Goal: Transaction & Acquisition: Purchase product/service

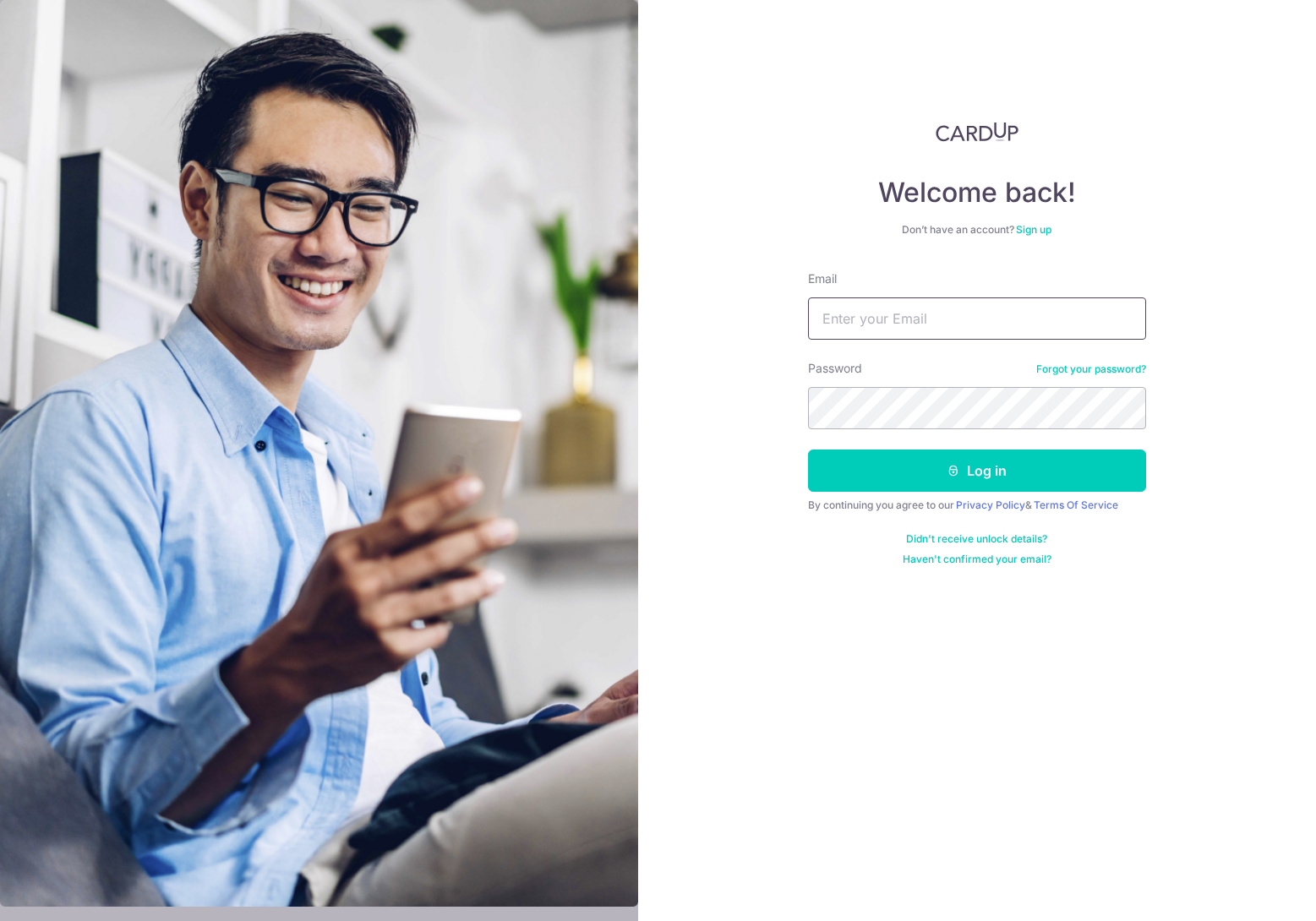
type input "idzhamithnin@gmail.com"
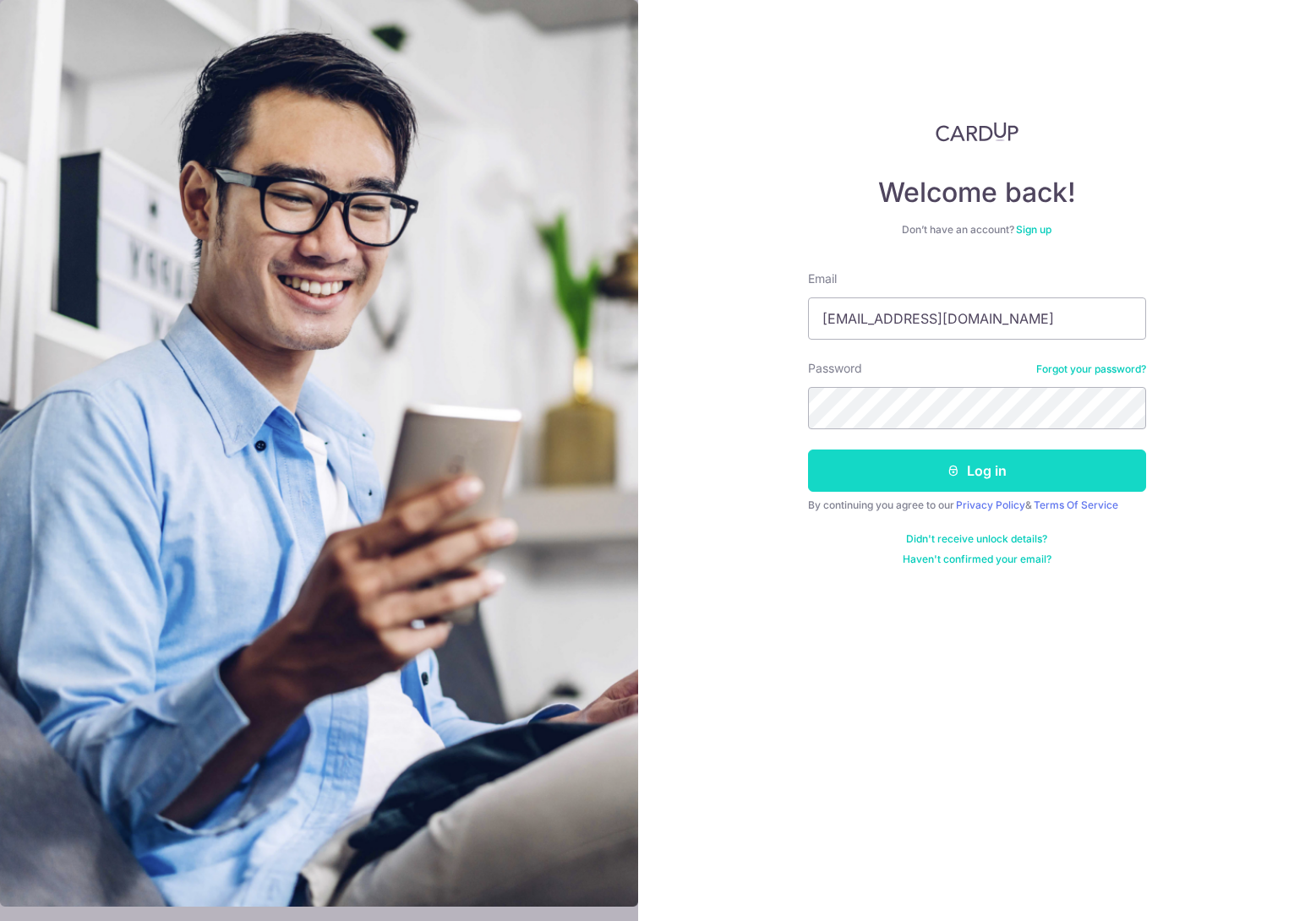
click at [962, 477] on button "Log in" at bounding box center [976, 470] width 338 height 42
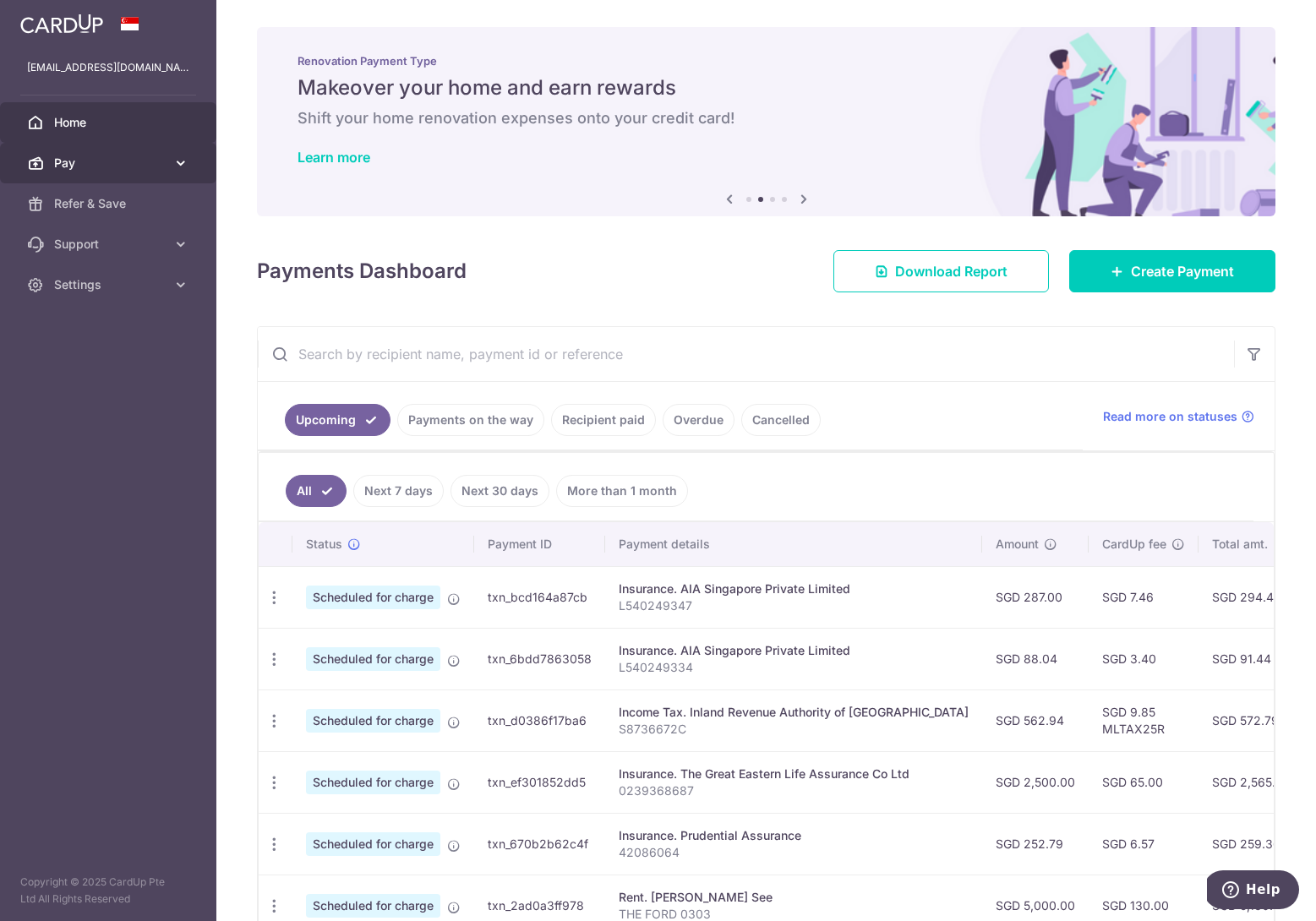
click at [152, 156] on span "Pay" at bounding box center [110, 163] width 112 height 17
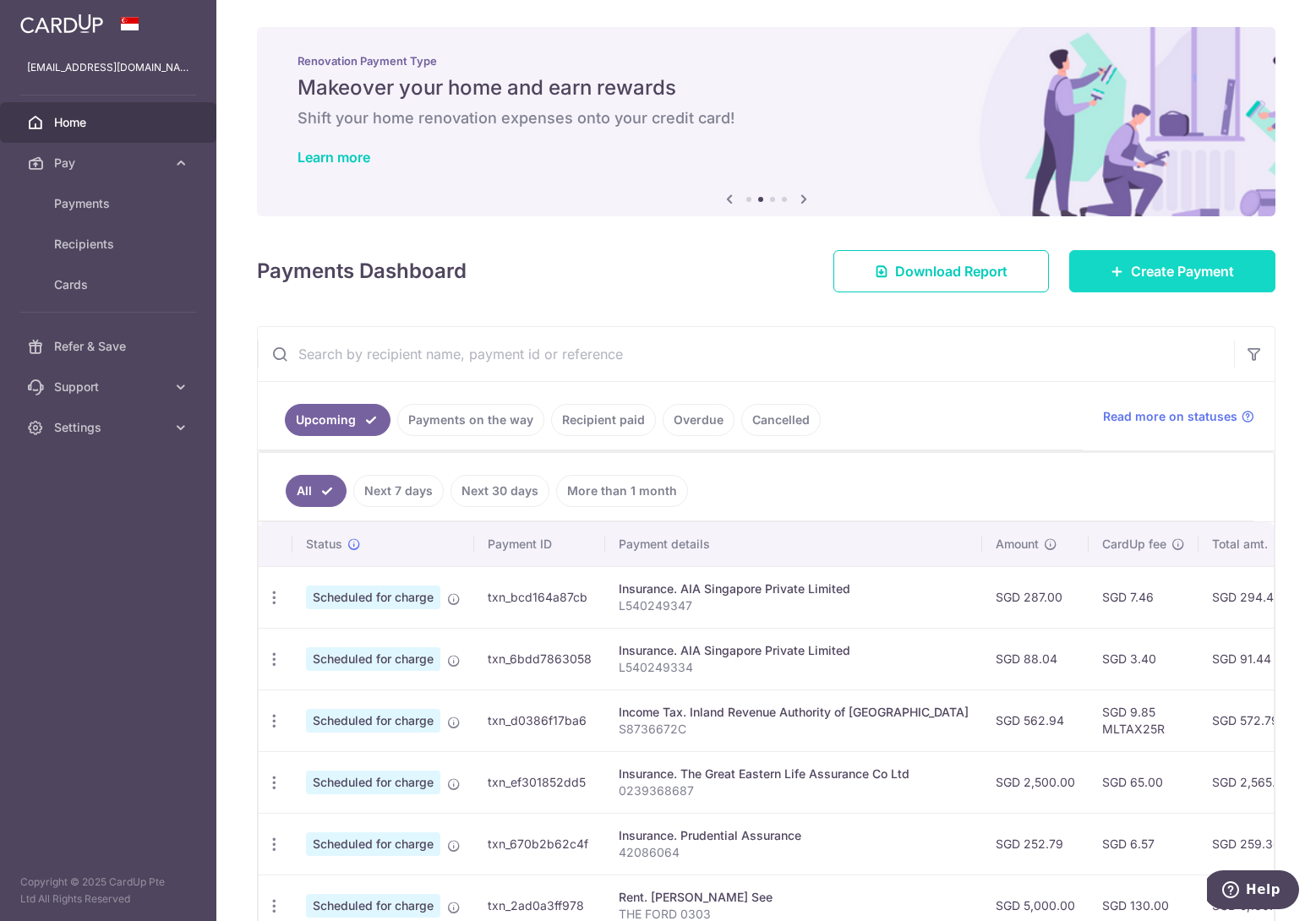
click at [1099, 255] on link "Create Payment" at bounding box center [1172, 271] width 206 height 42
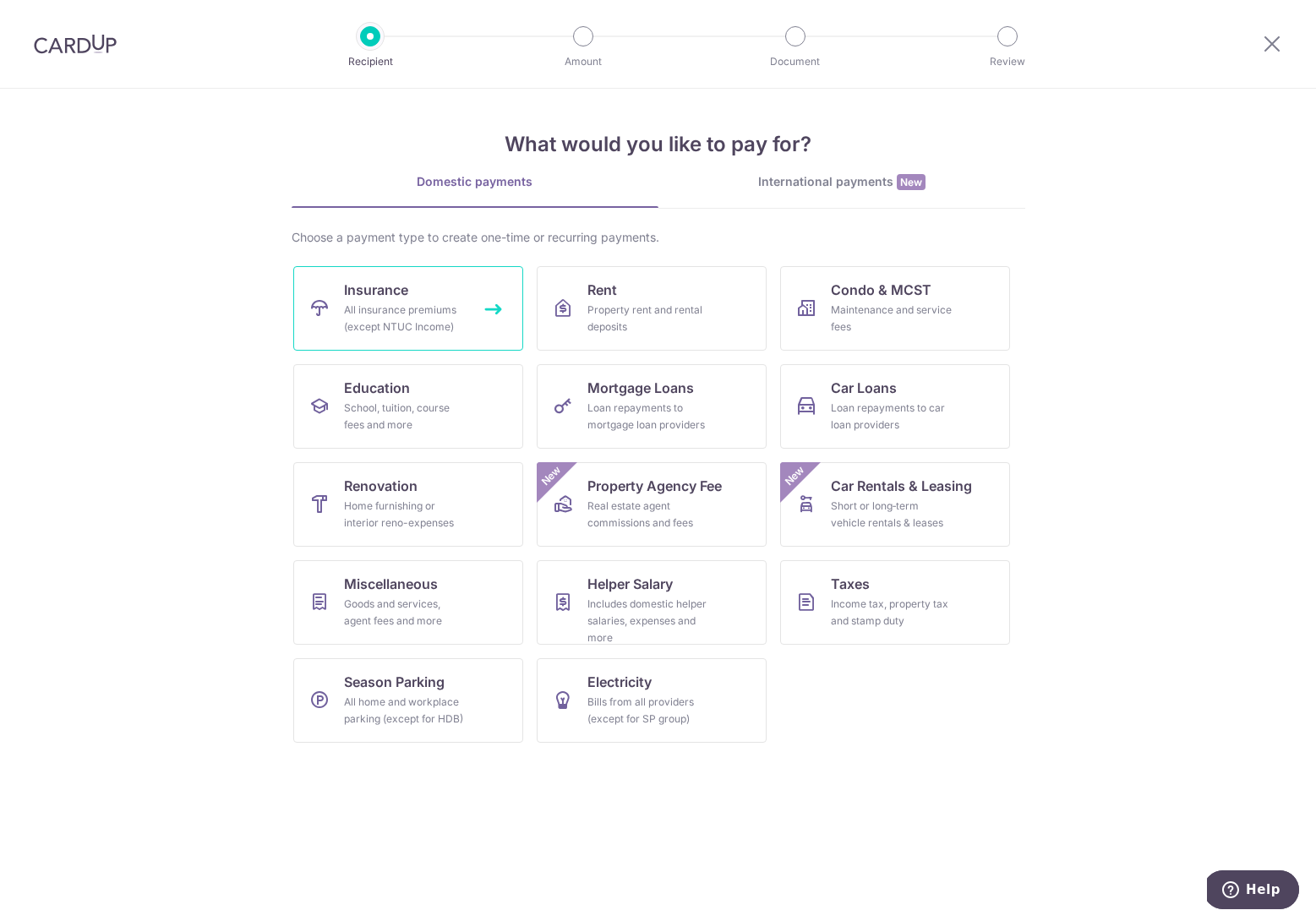
click at [398, 300] on link "Insurance All insurance premiums (except NTUC Income)" at bounding box center [407, 308] width 230 height 85
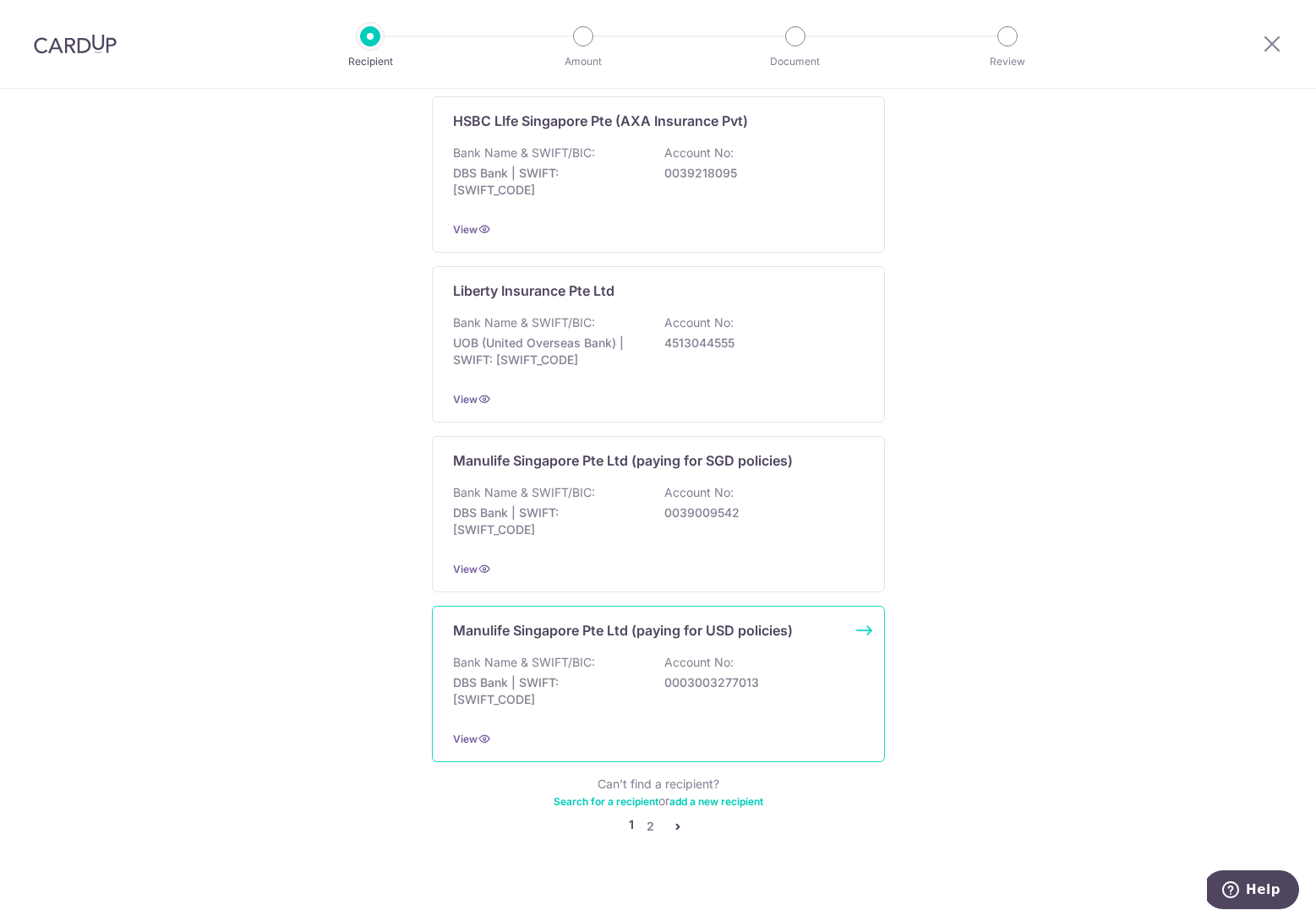
scroll to position [1386, 0]
click at [650, 818] on link "2" at bounding box center [651, 828] width 21 height 21
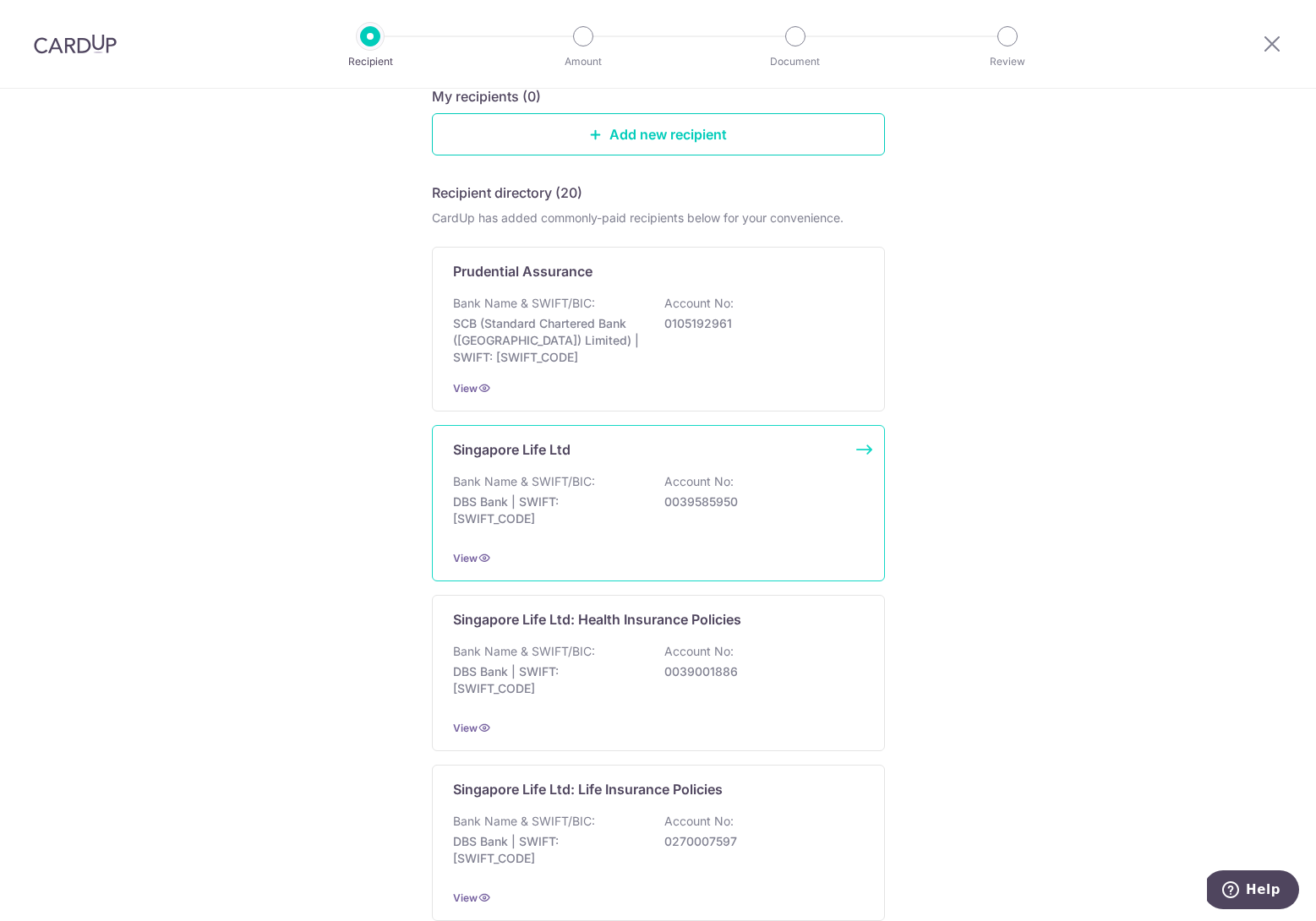
scroll to position [196, 0]
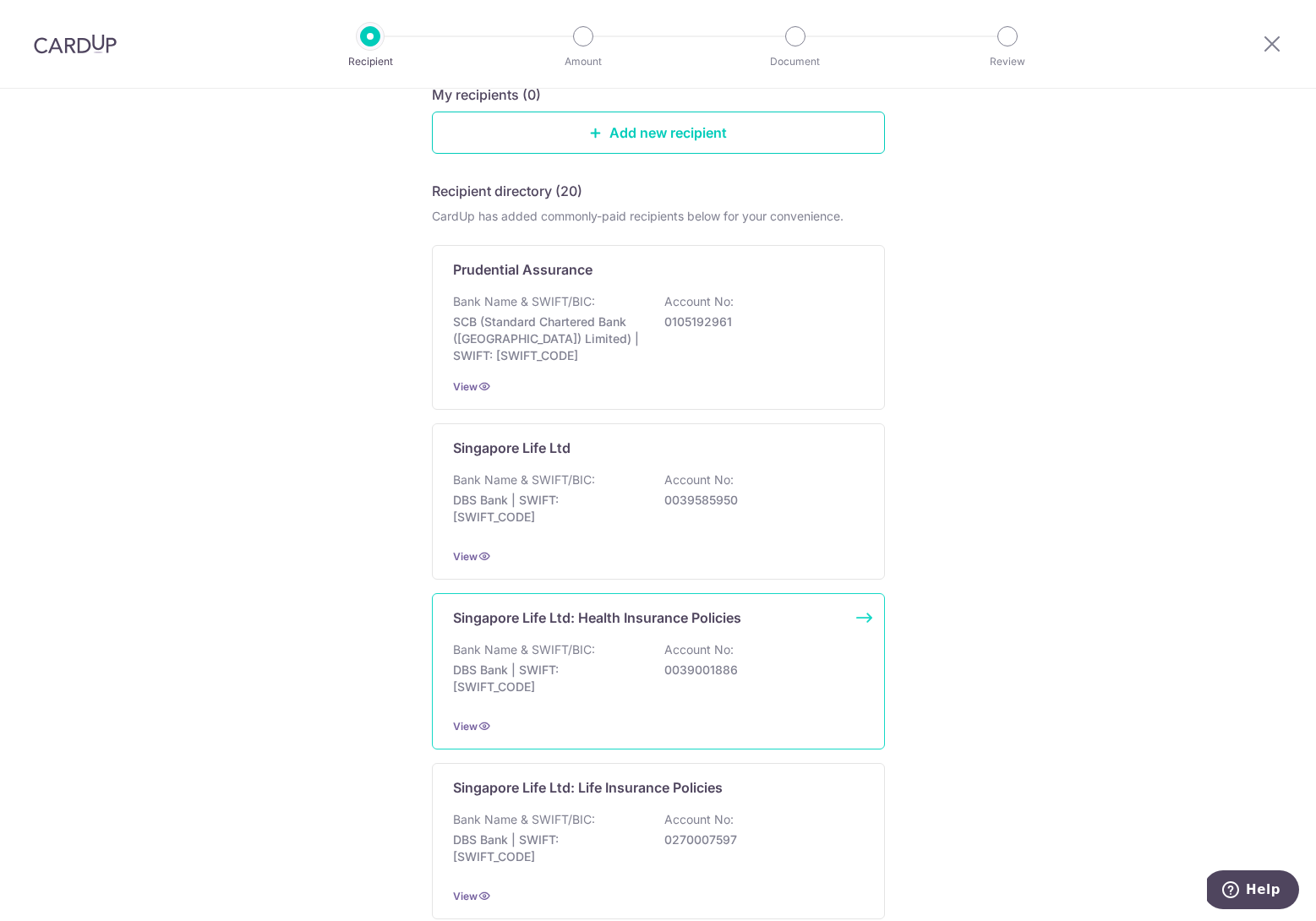
click at [643, 635] on div "Singapore Life Ltd: Health Insurance Policies Bank Name & SWIFT/BIC: DBS Bank |…" at bounding box center [658, 670] width 453 height 156
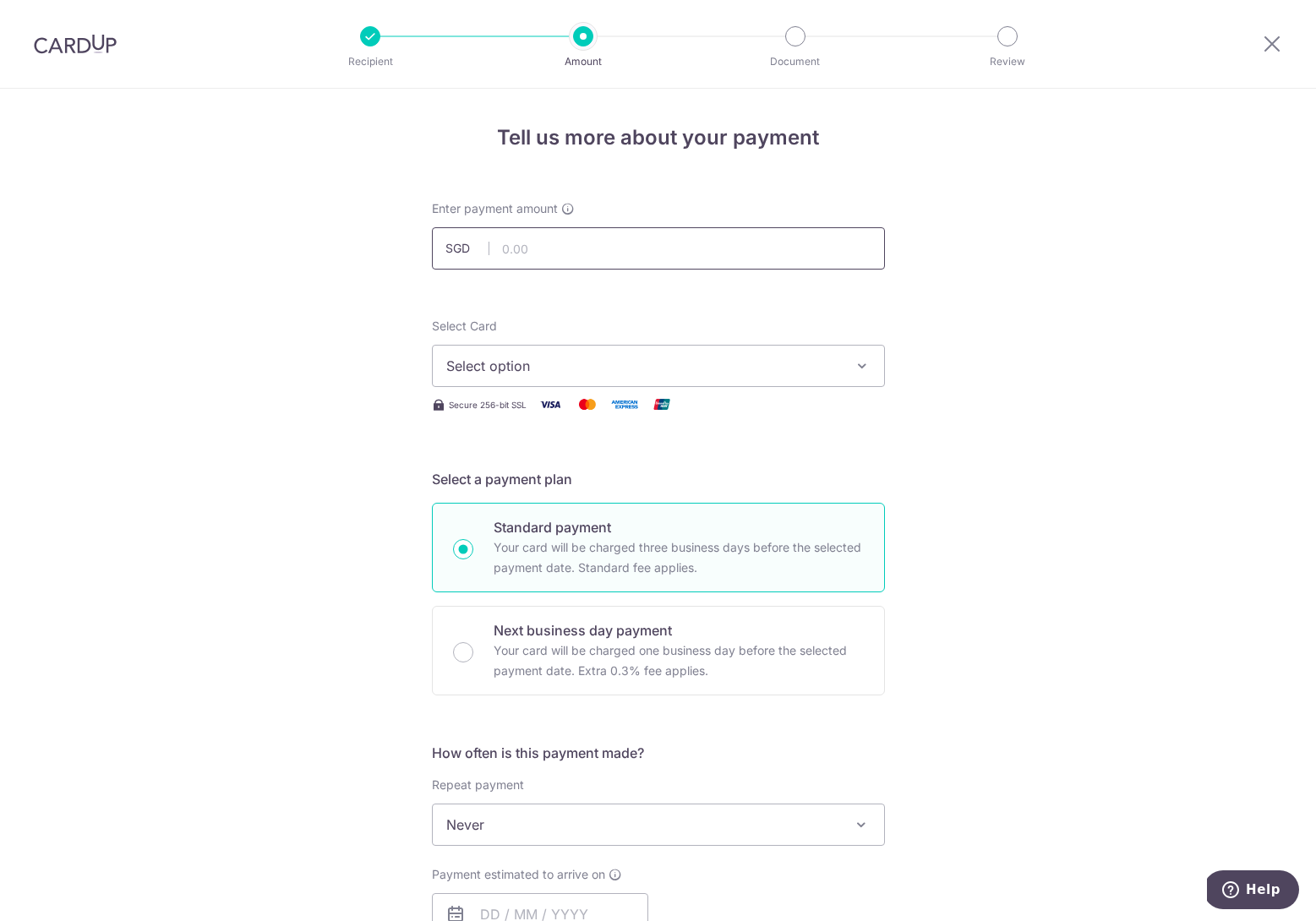
click at [586, 244] on input "text" at bounding box center [658, 248] width 453 height 42
type input "1,253.00"
click at [617, 362] on span "Select option" at bounding box center [643, 366] width 394 height 21
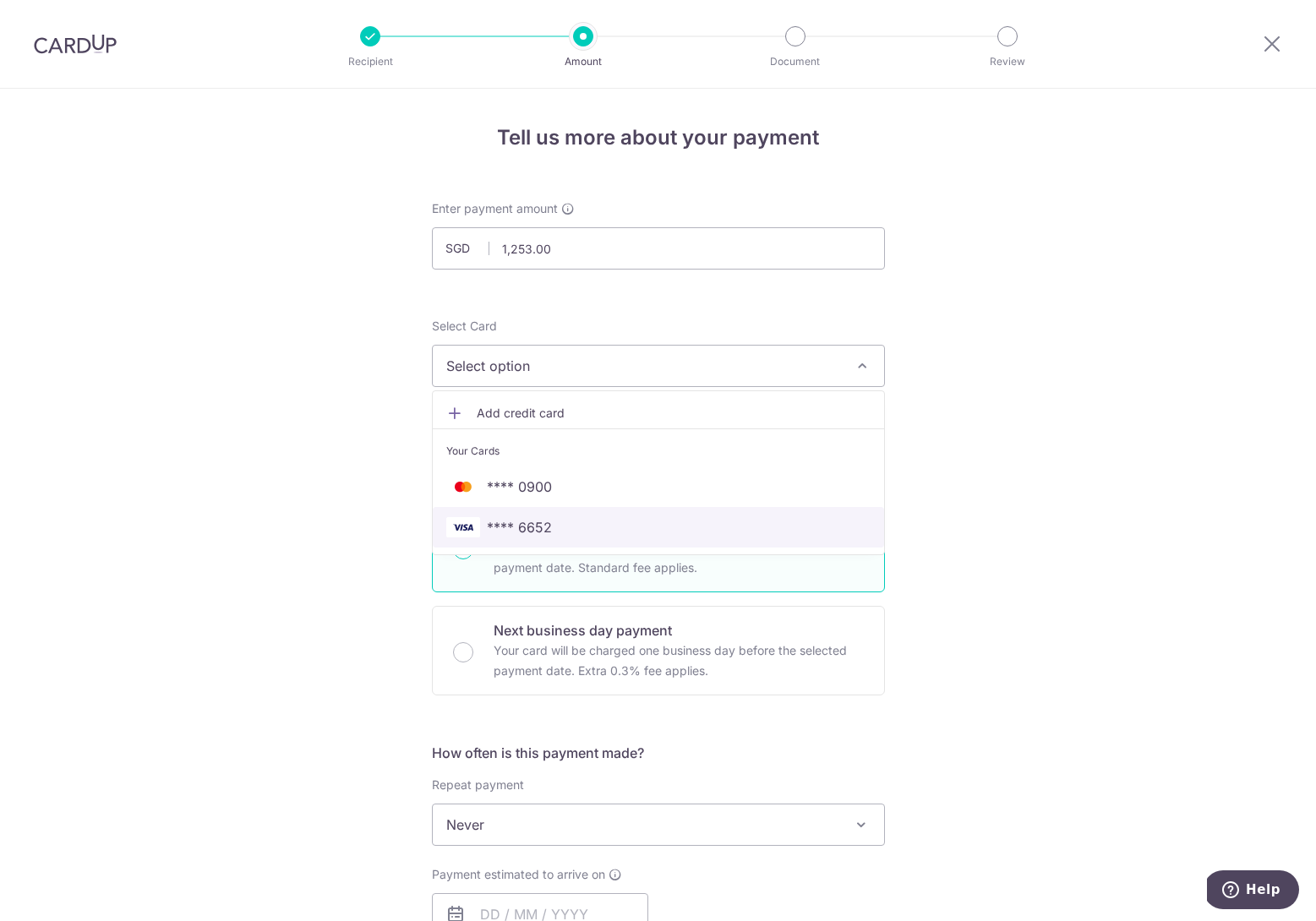
click at [573, 530] on span "**** 6652" at bounding box center [658, 527] width 425 height 21
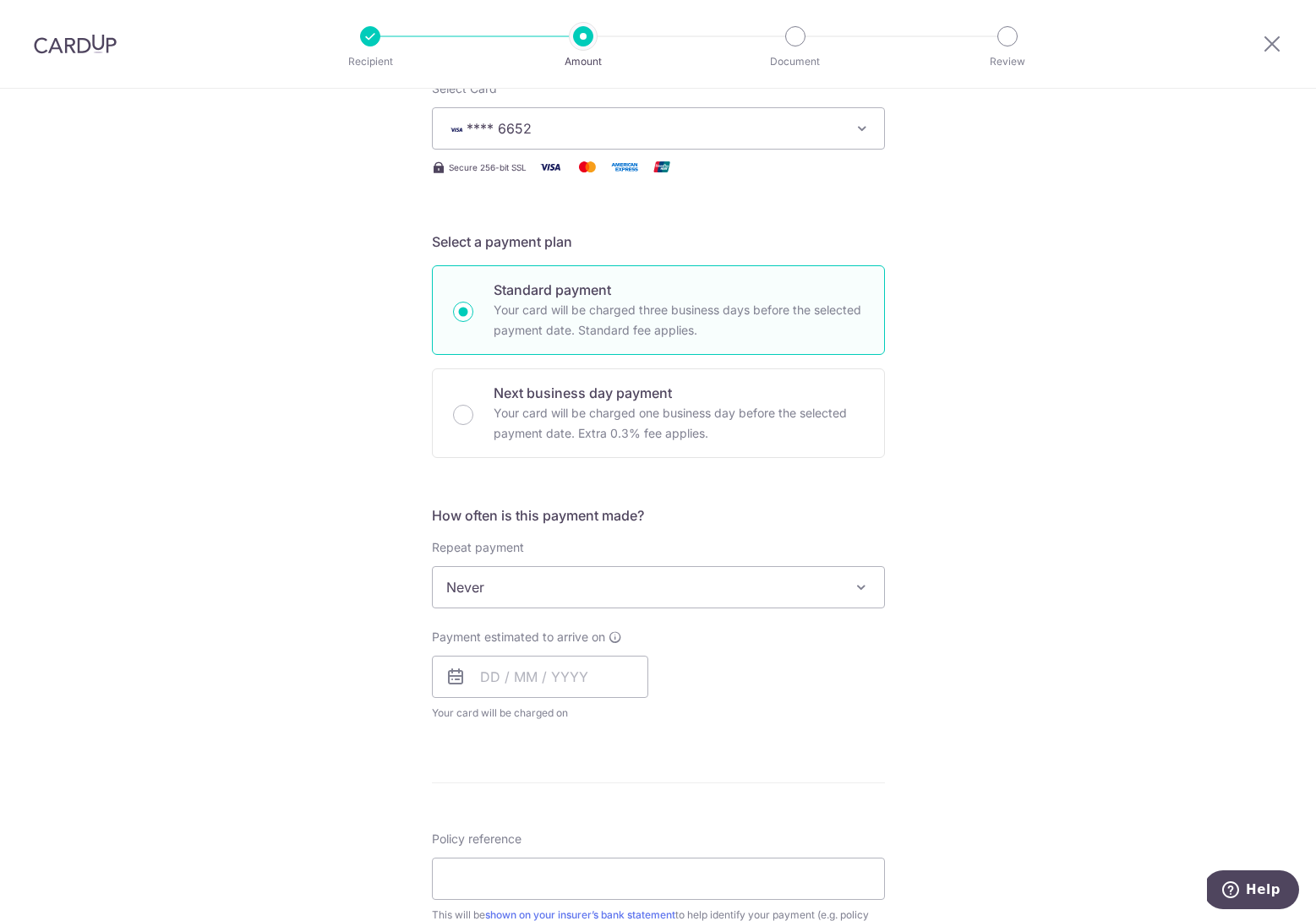
scroll to position [247, 0]
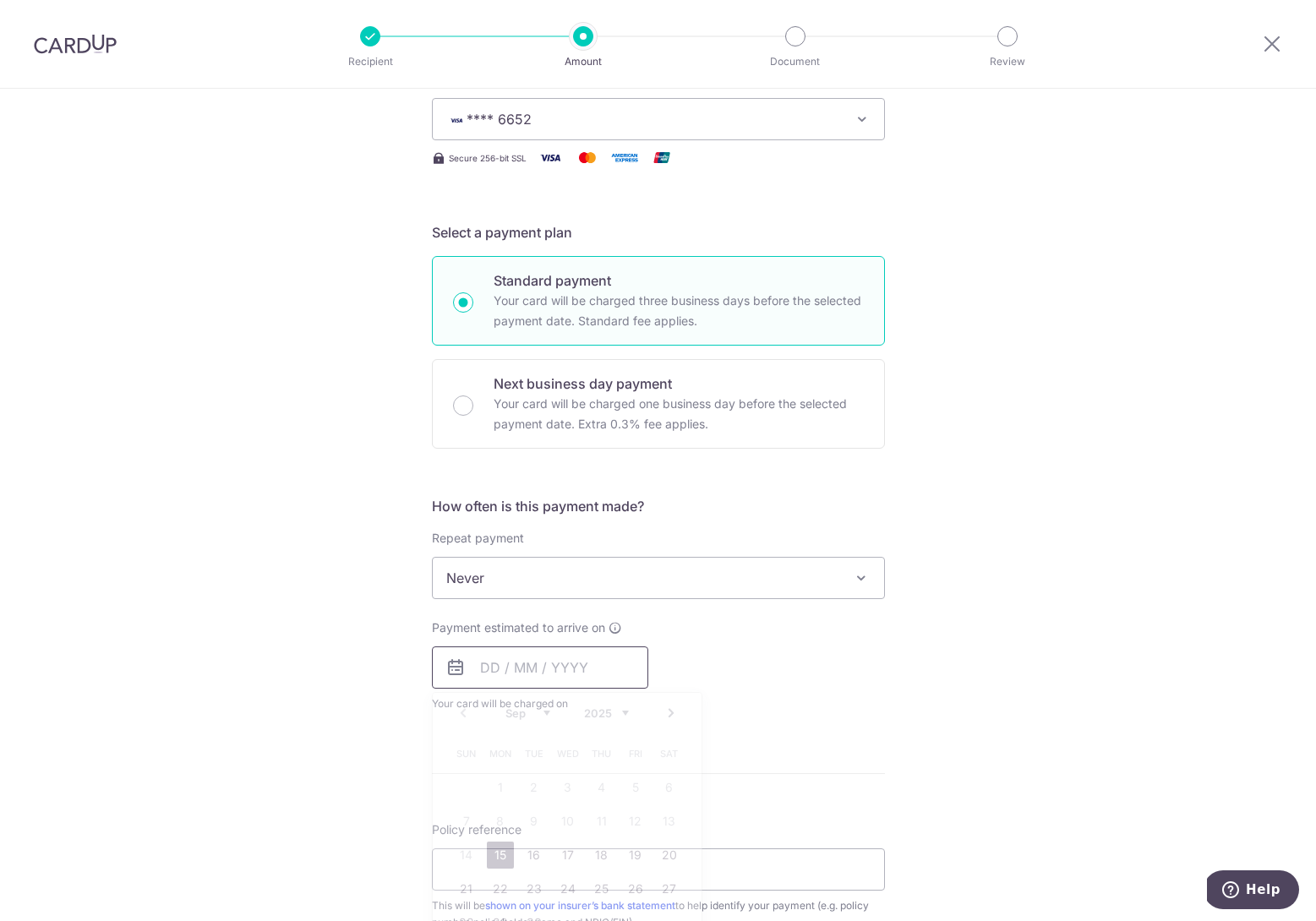
click at [489, 679] on input "text" at bounding box center [540, 667] width 216 height 42
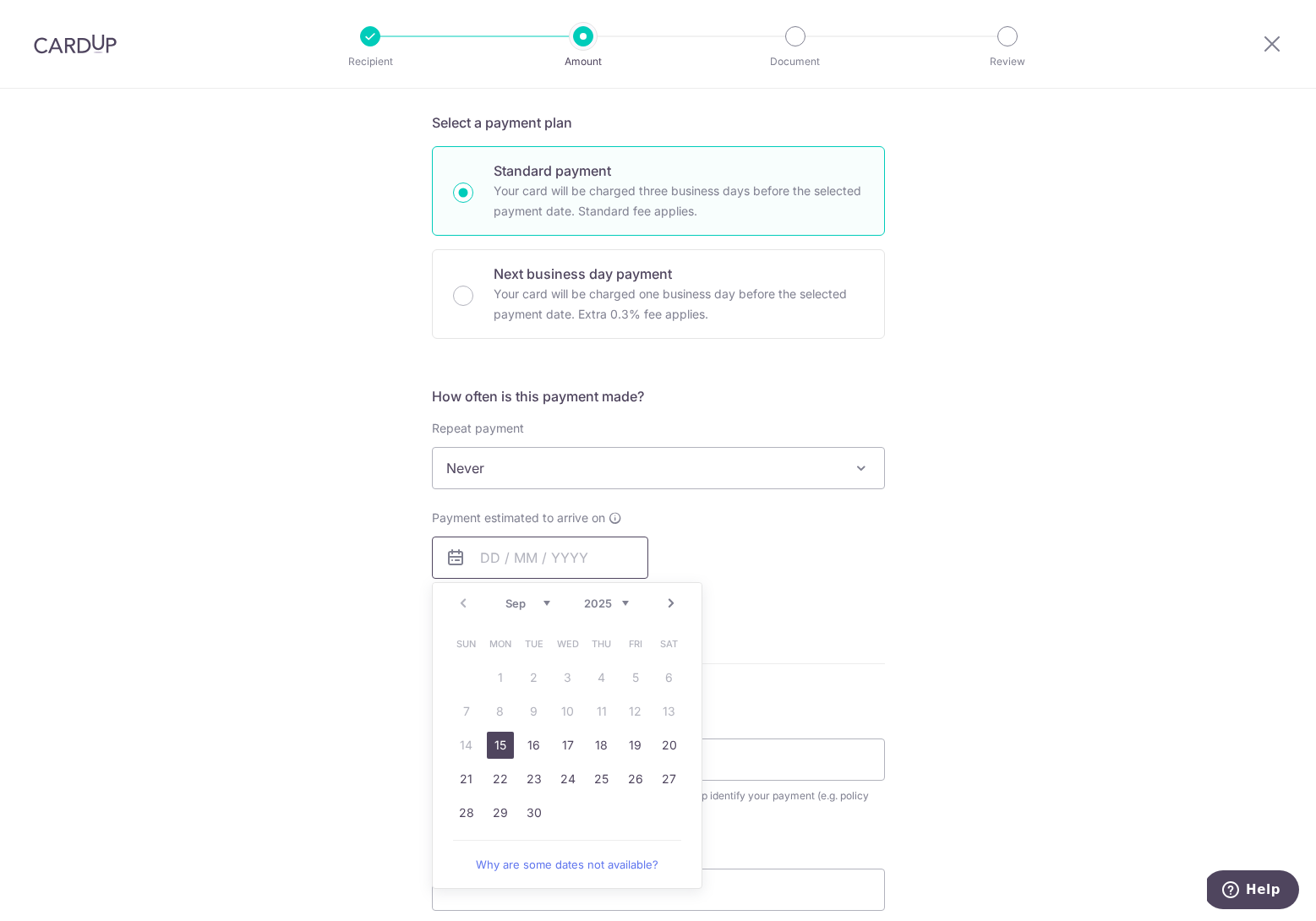
scroll to position [360, 0]
click at [498, 747] on link "15" at bounding box center [500, 741] width 27 height 27
type input "15/09/2025"
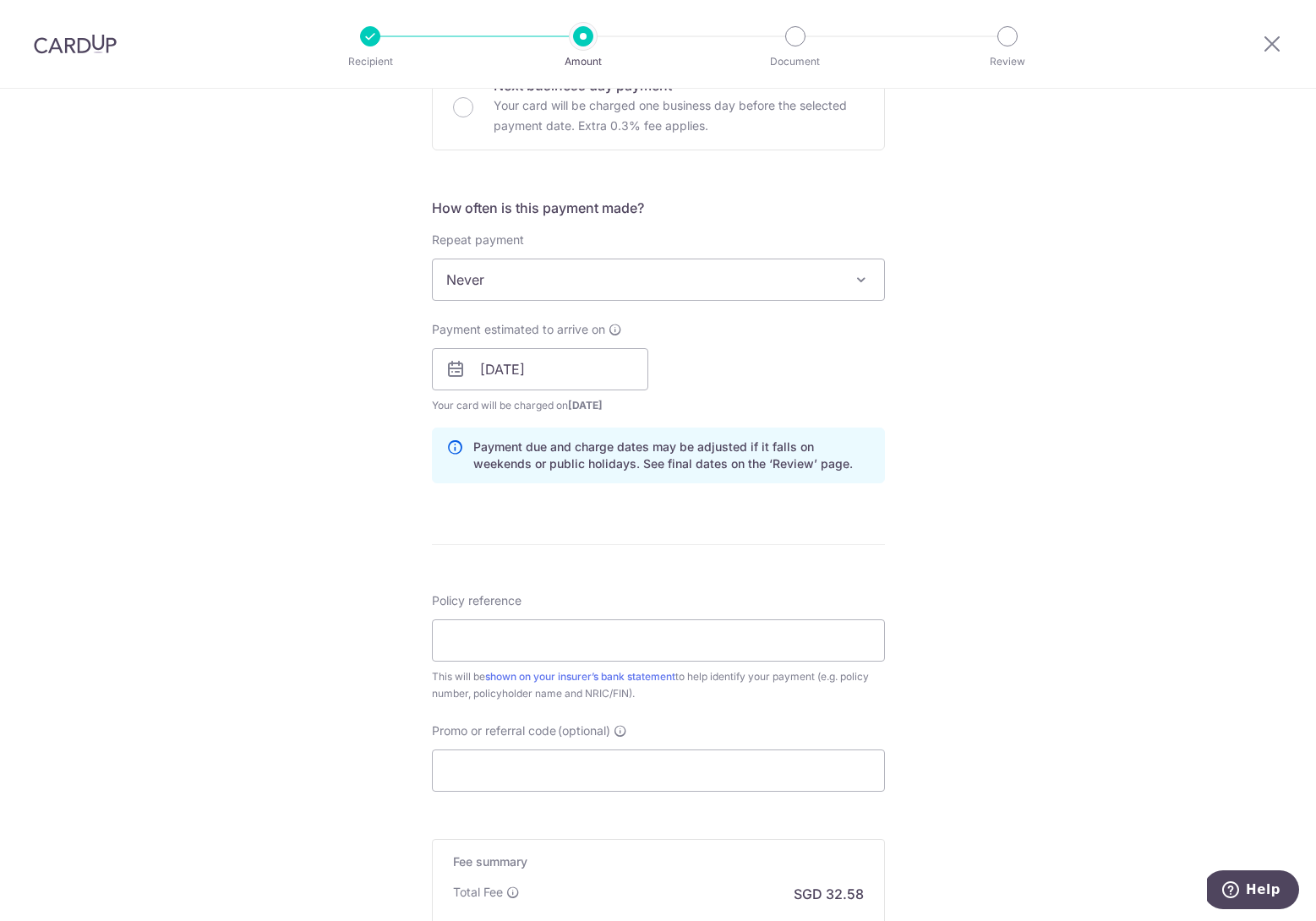
scroll to position [559, 0]
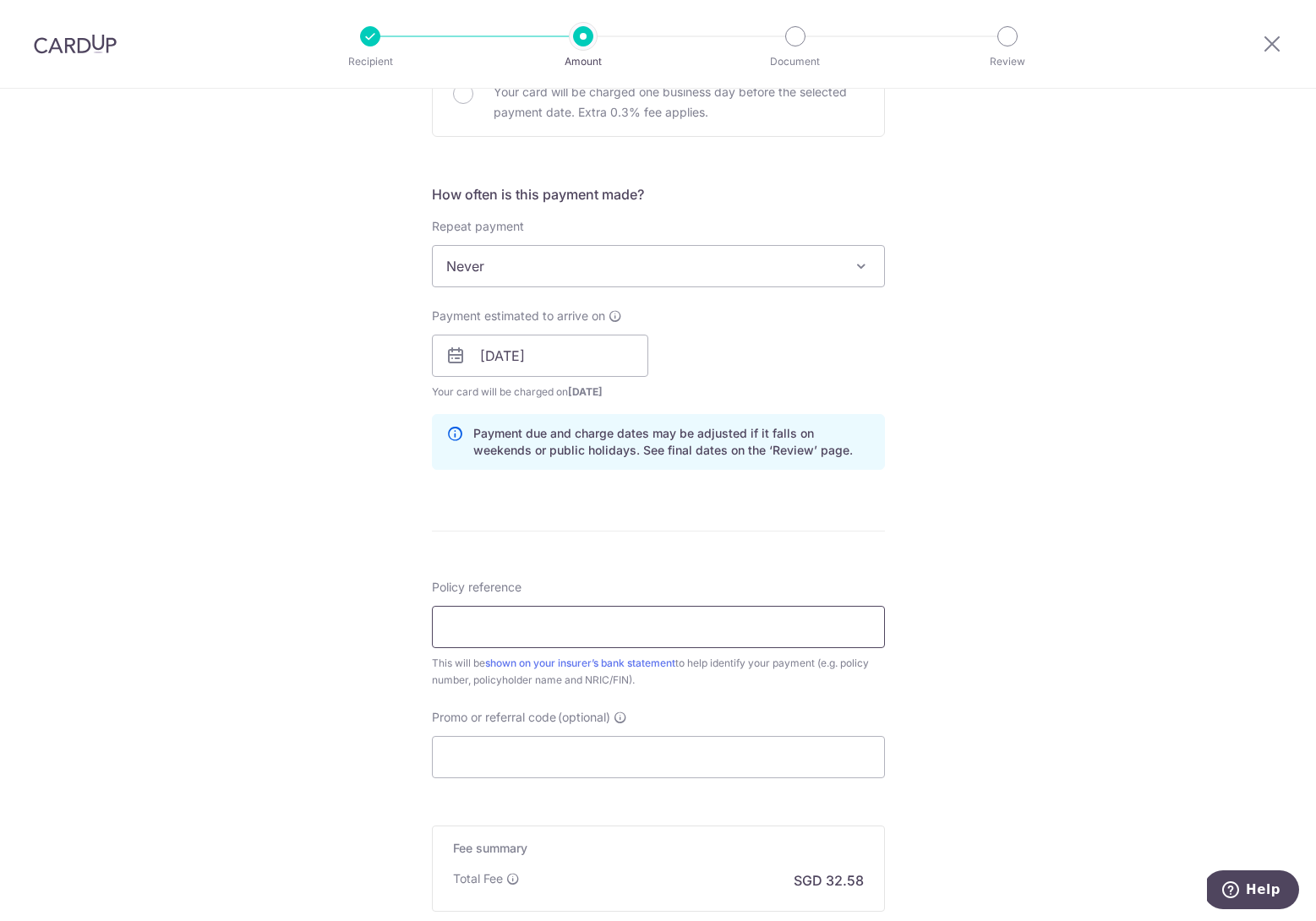
click at [716, 619] on input "Policy reference" at bounding box center [658, 626] width 453 height 42
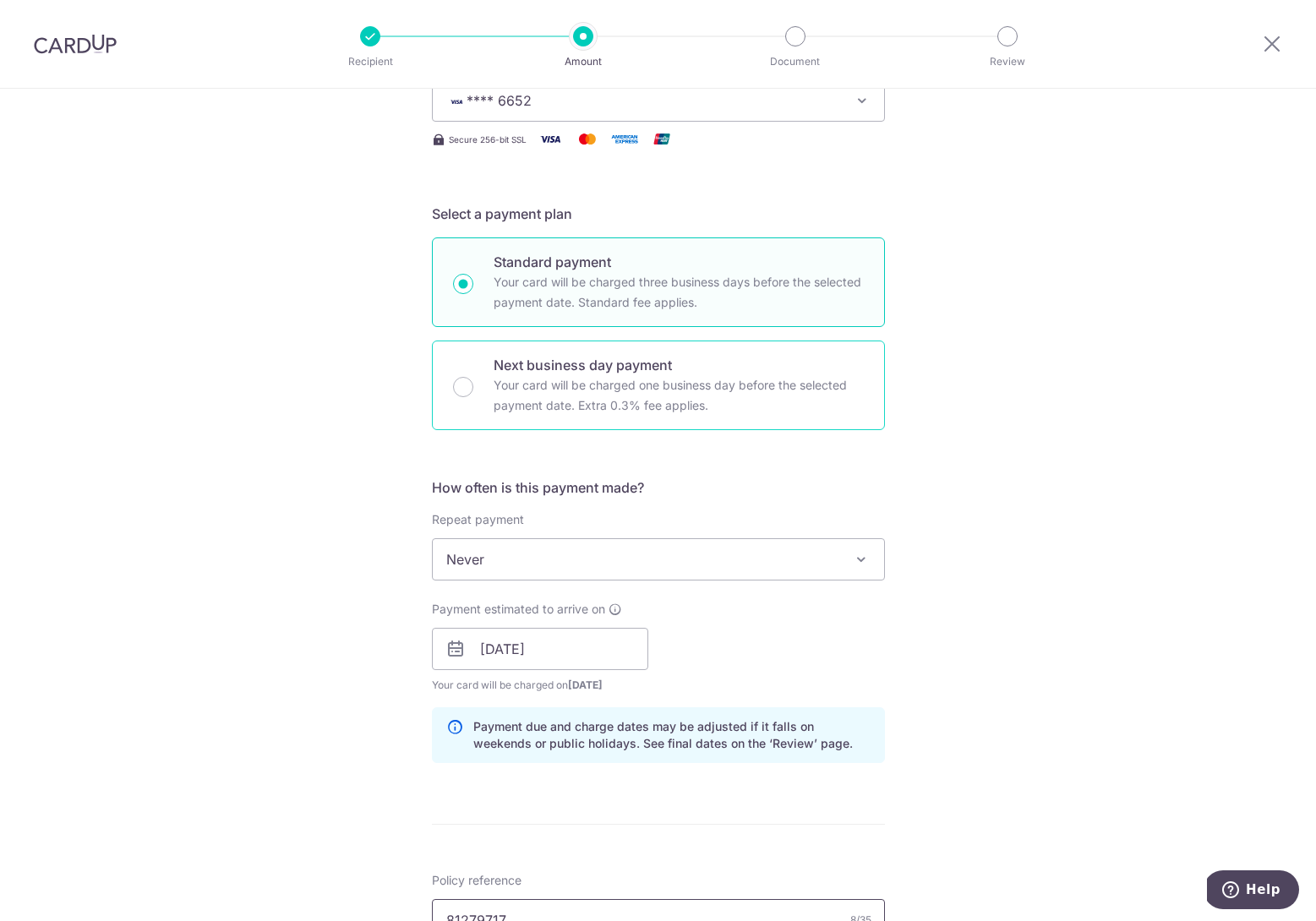
scroll to position [280, 0]
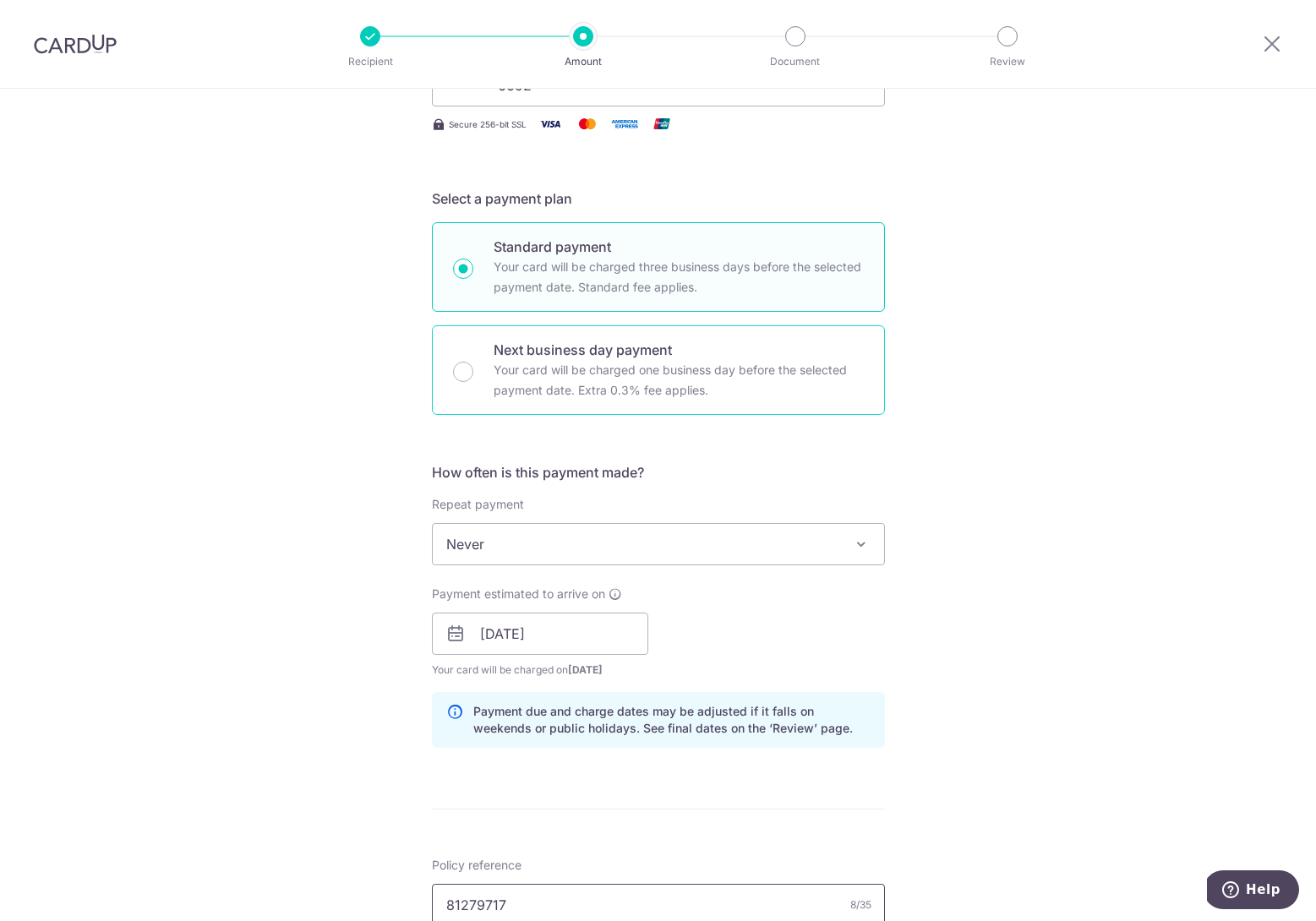
type input "81279717"
click at [615, 365] on p "Your card will be charged one business day before the selected payment date. Ex…" at bounding box center [679, 379] width 370 height 41
click at [473, 365] on input "Next business day payment Your card will be charged one business day before the…" at bounding box center [463, 371] width 21 height 21
radio input "false"
radio input "true"
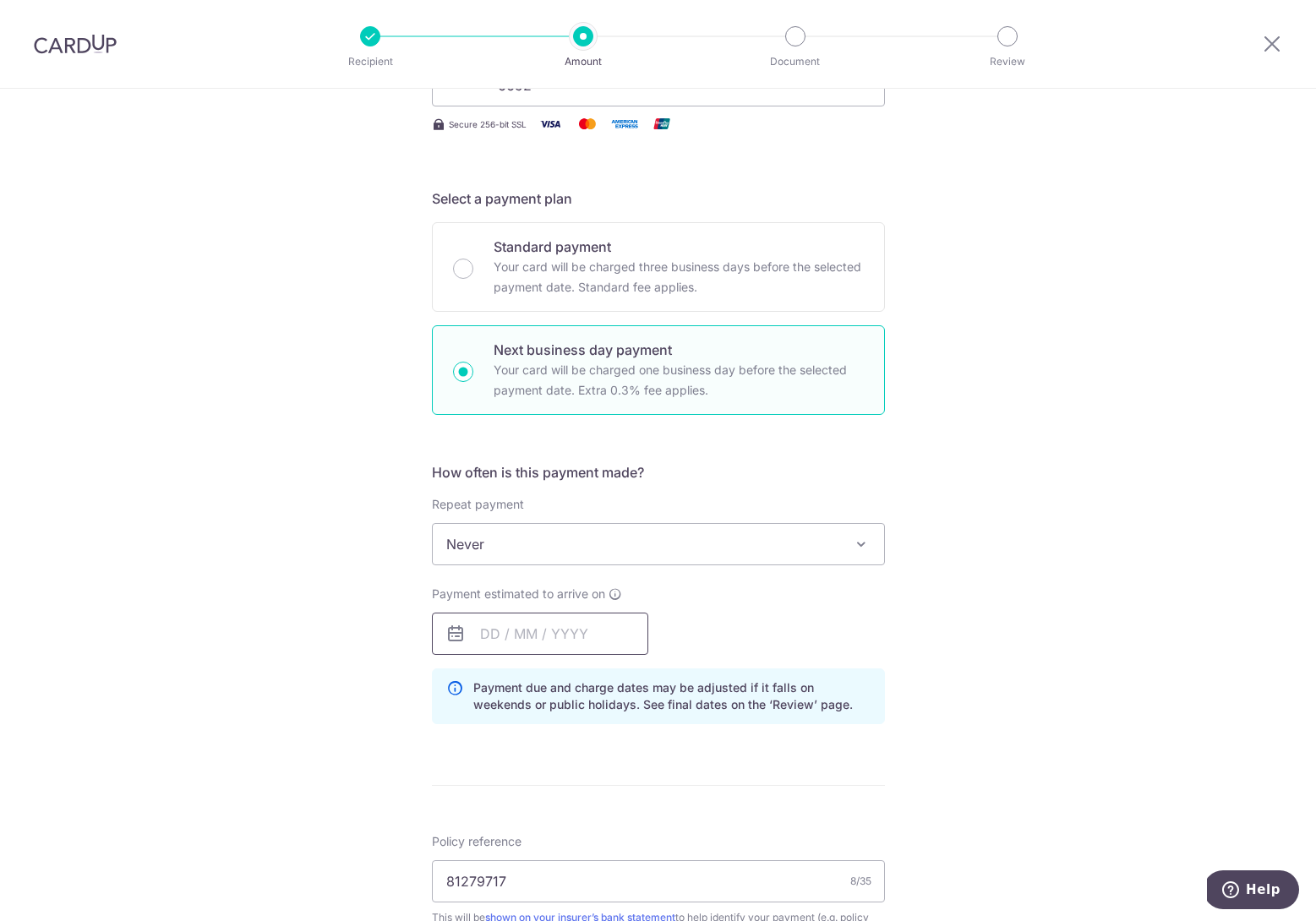
click at [542, 636] on input "text" at bounding box center [540, 634] width 216 height 42
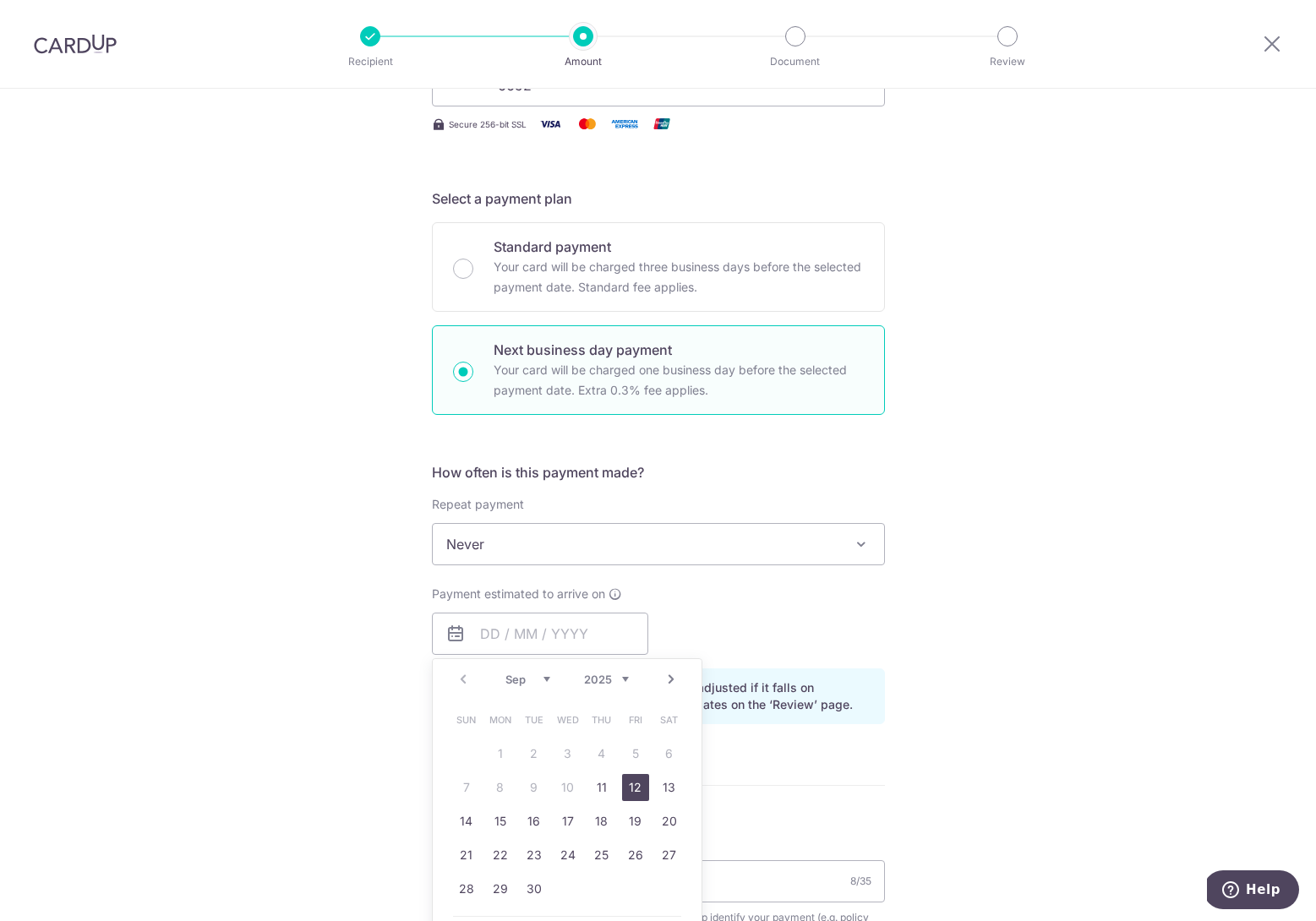
click at [630, 793] on link "12" at bounding box center [635, 788] width 27 height 27
type input "[DATE]"
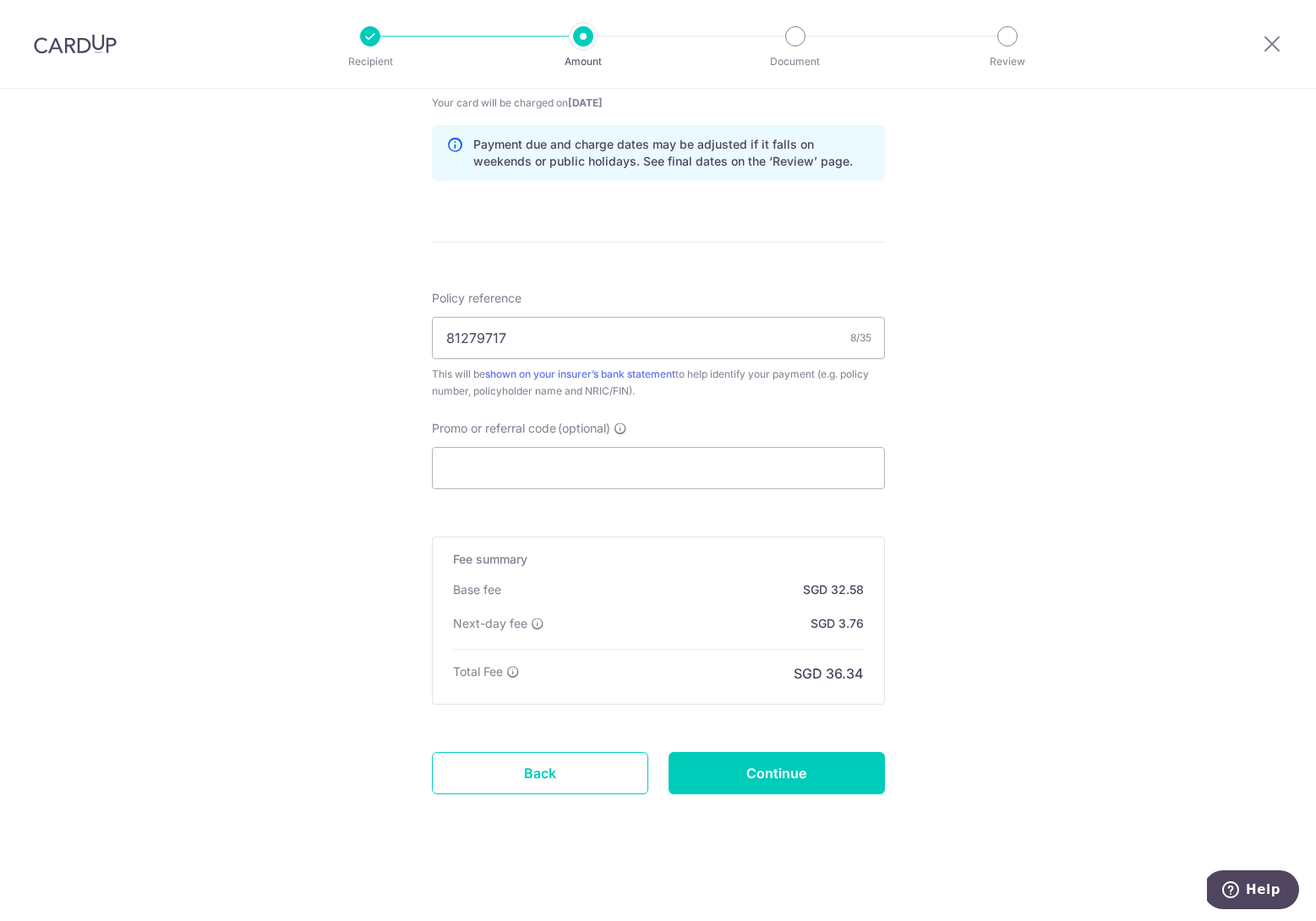
scroll to position [847, 0]
click at [783, 783] on input "Continue" at bounding box center [777, 772] width 216 height 42
type input "Create Schedule"
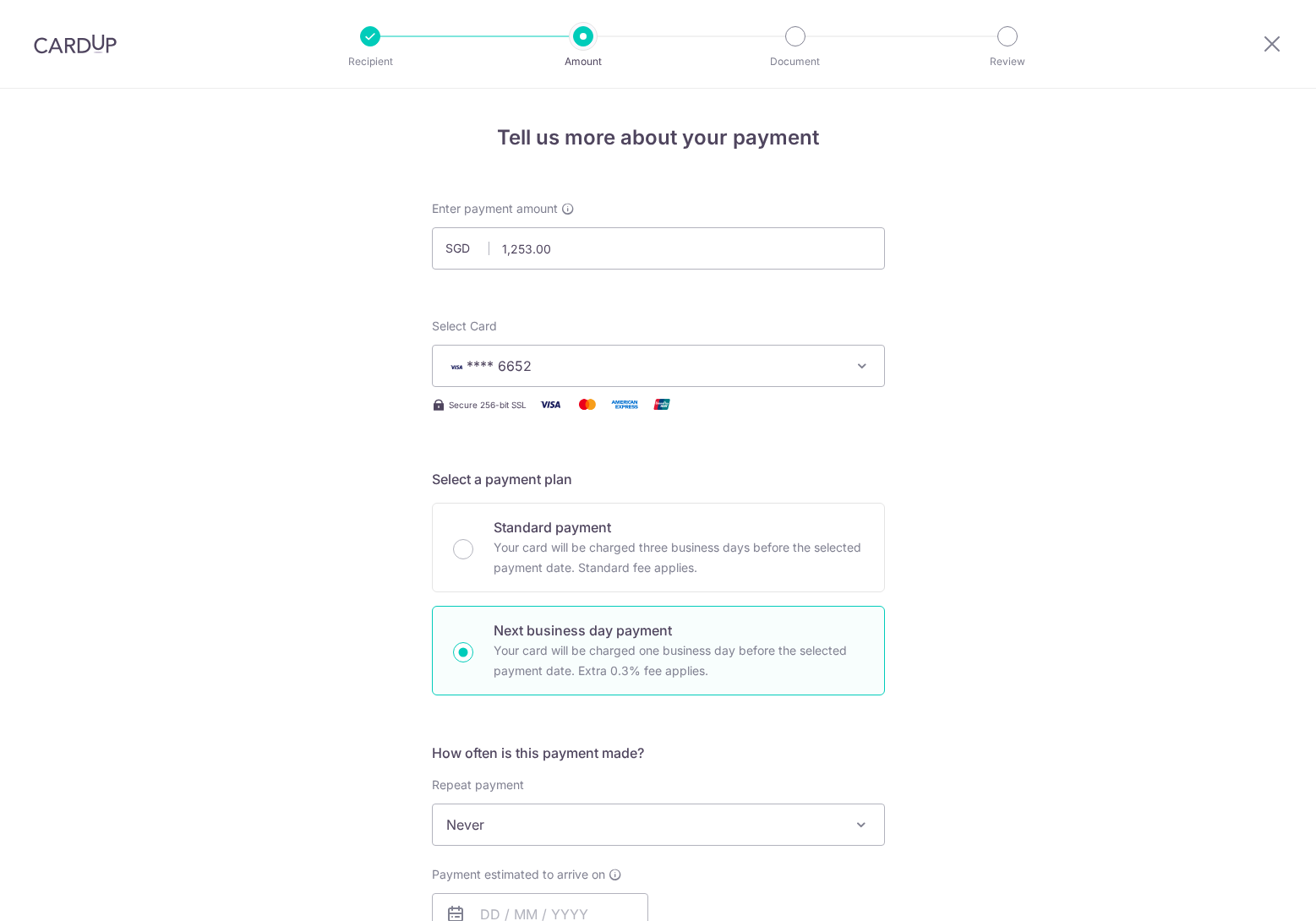
scroll to position [107, 0]
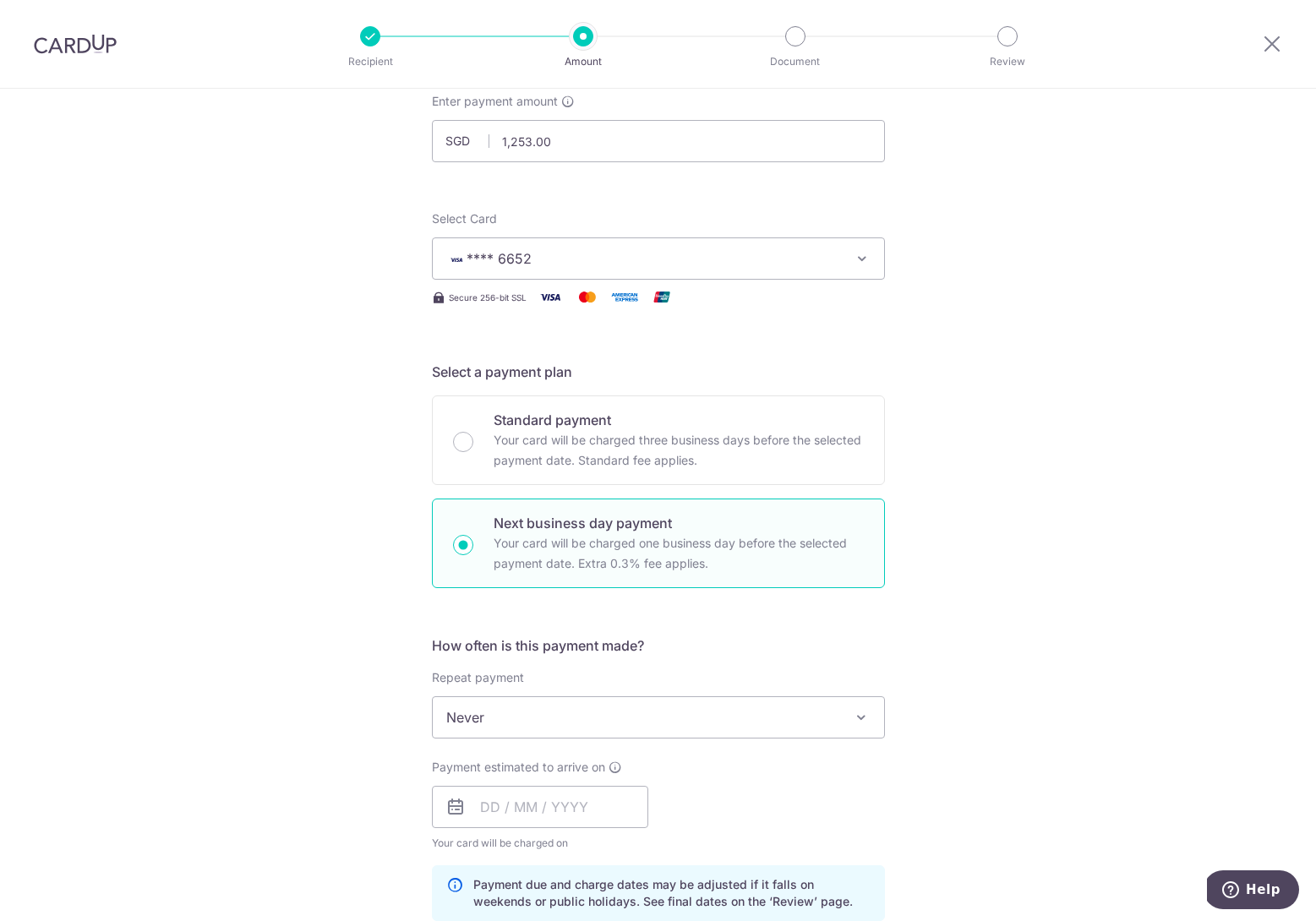
click at [738, 273] on button "**** 6652" at bounding box center [658, 258] width 453 height 42
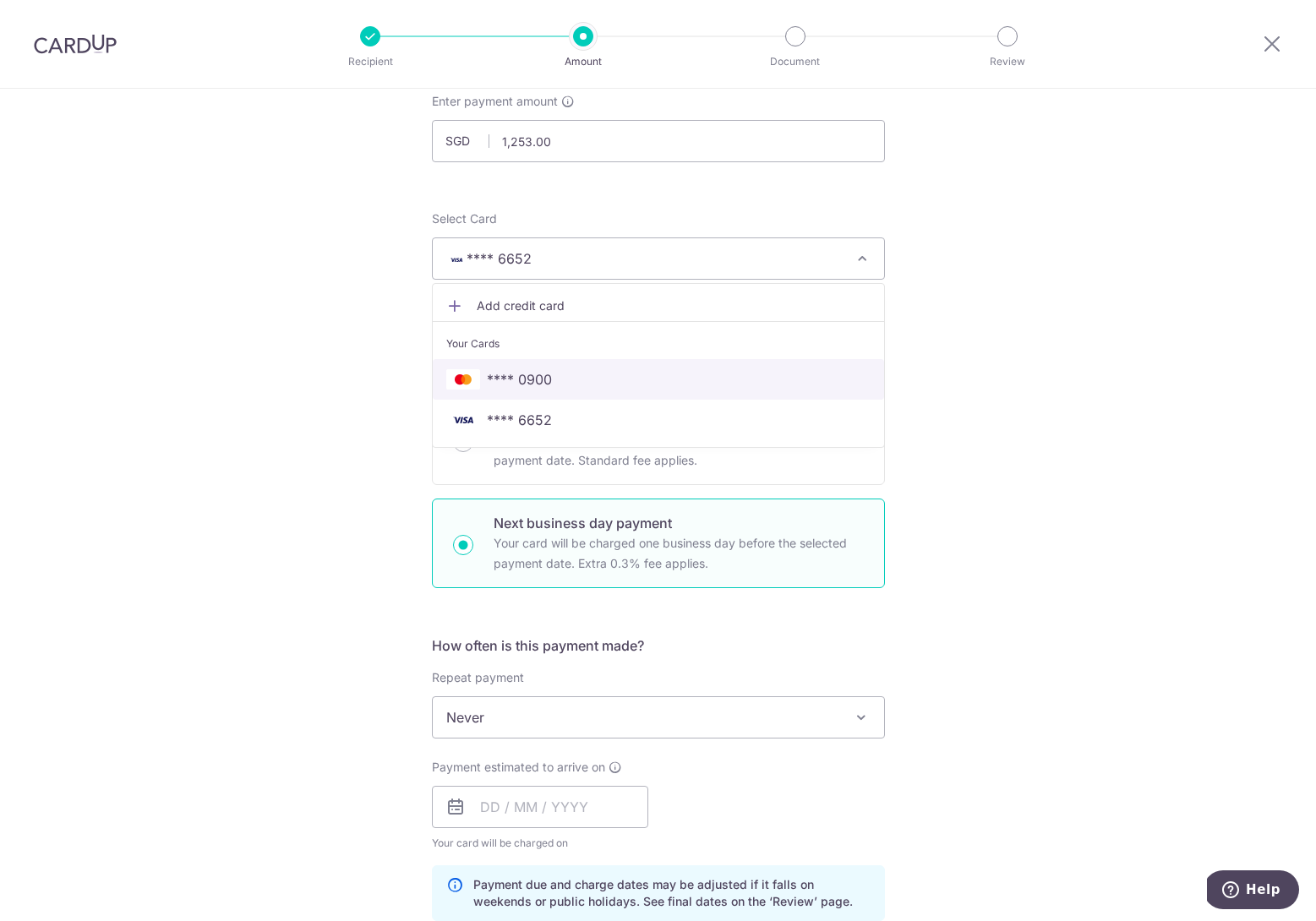
click at [699, 377] on span "**** 0900" at bounding box center [658, 379] width 425 height 21
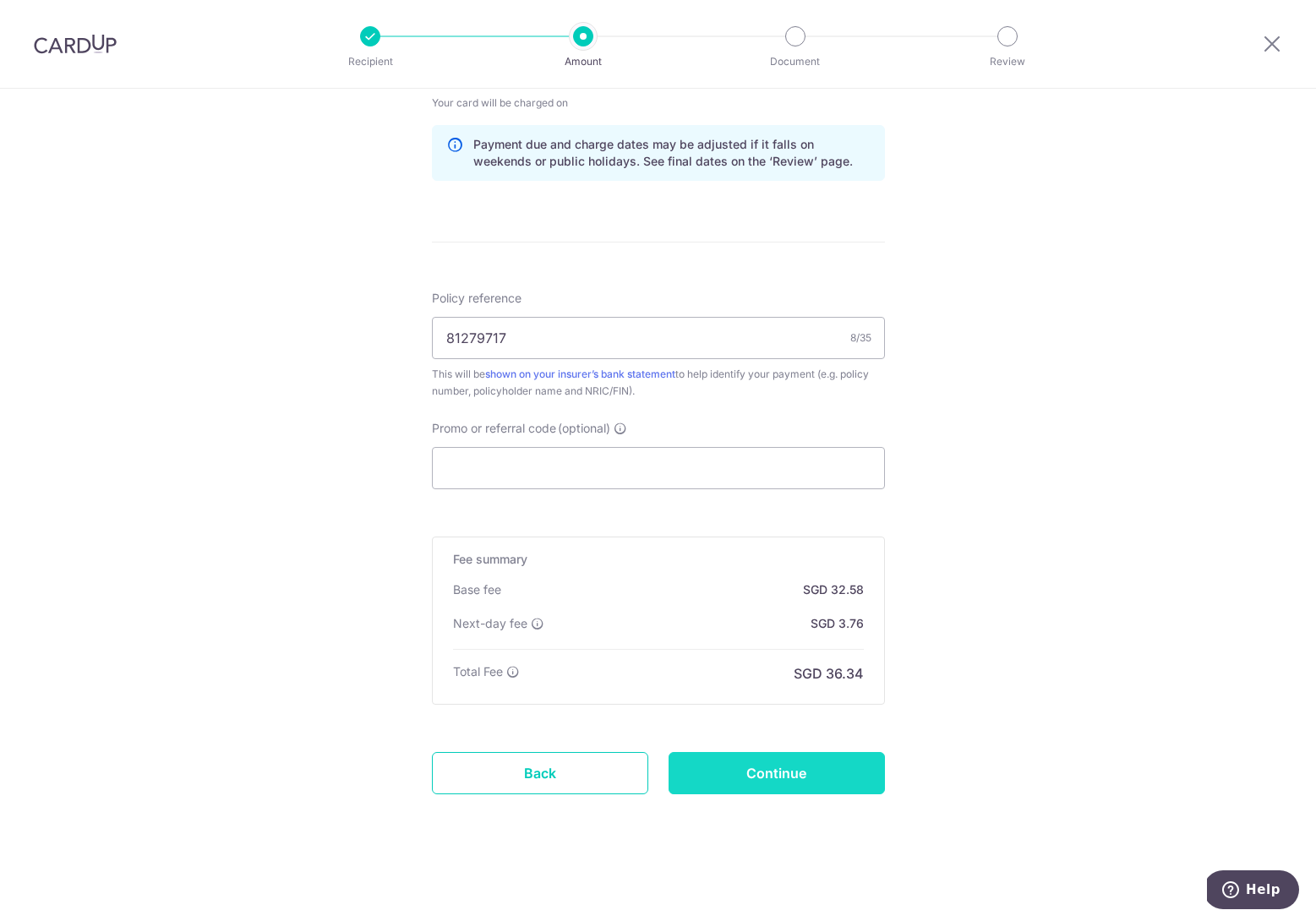
scroll to position [847, 0]
click at [799, 764] on input "Continue" at bounding box center [777, 772] width 216 height 42
type input "Update Schedule"
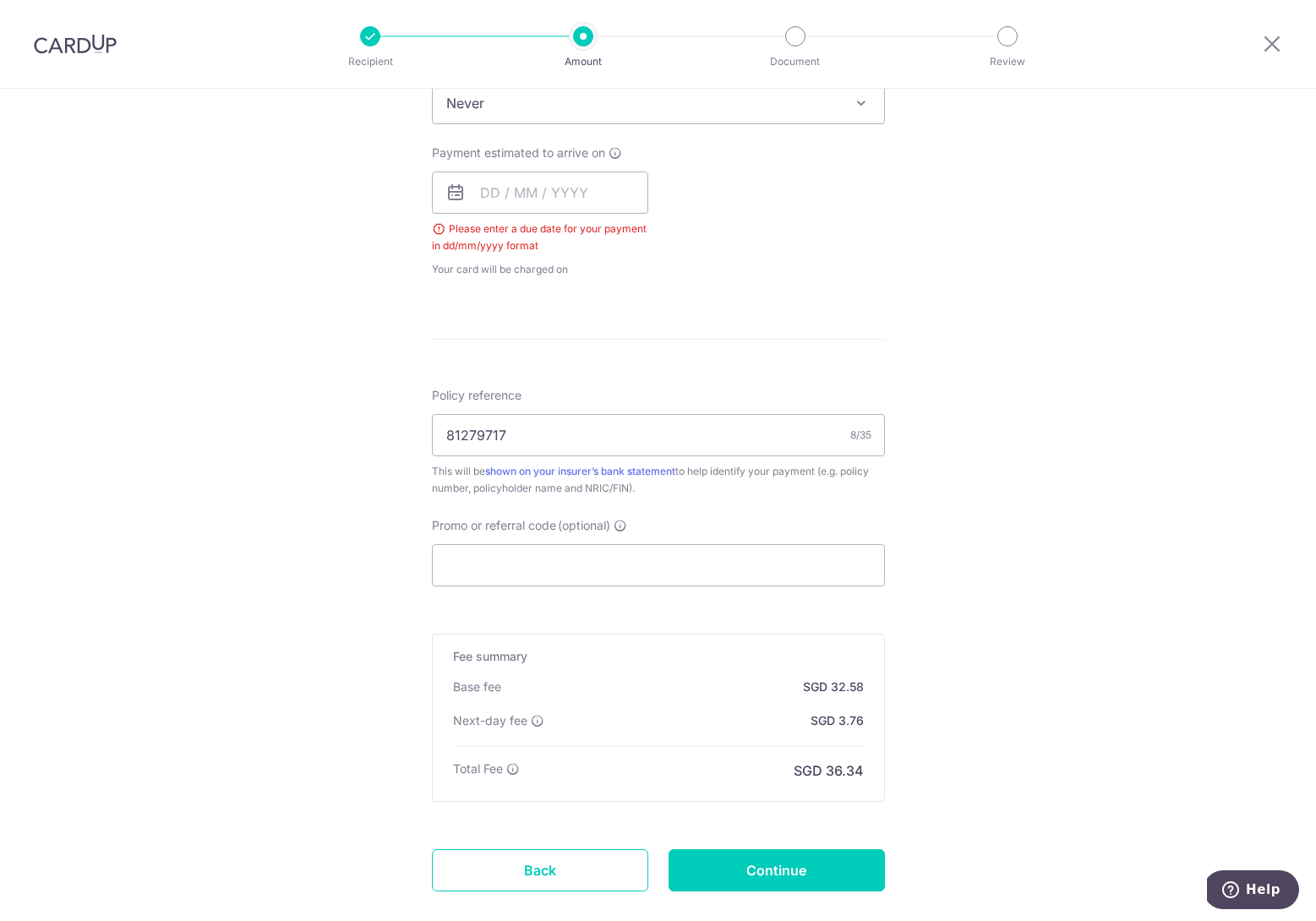
scroll to position [570, 0]
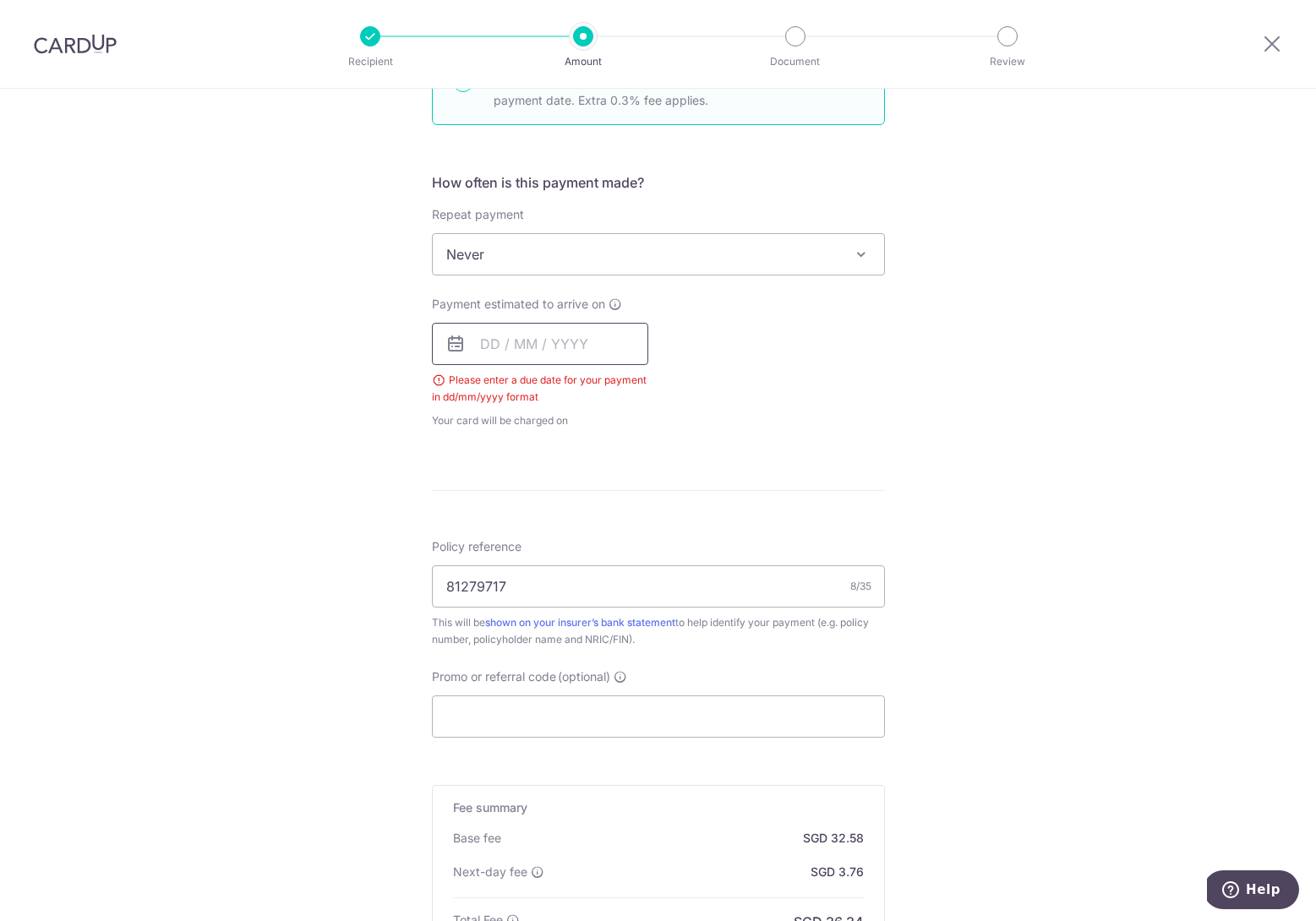
click at [475, 345] on input "text" at bounding box center [540, 343] width 216 height 42
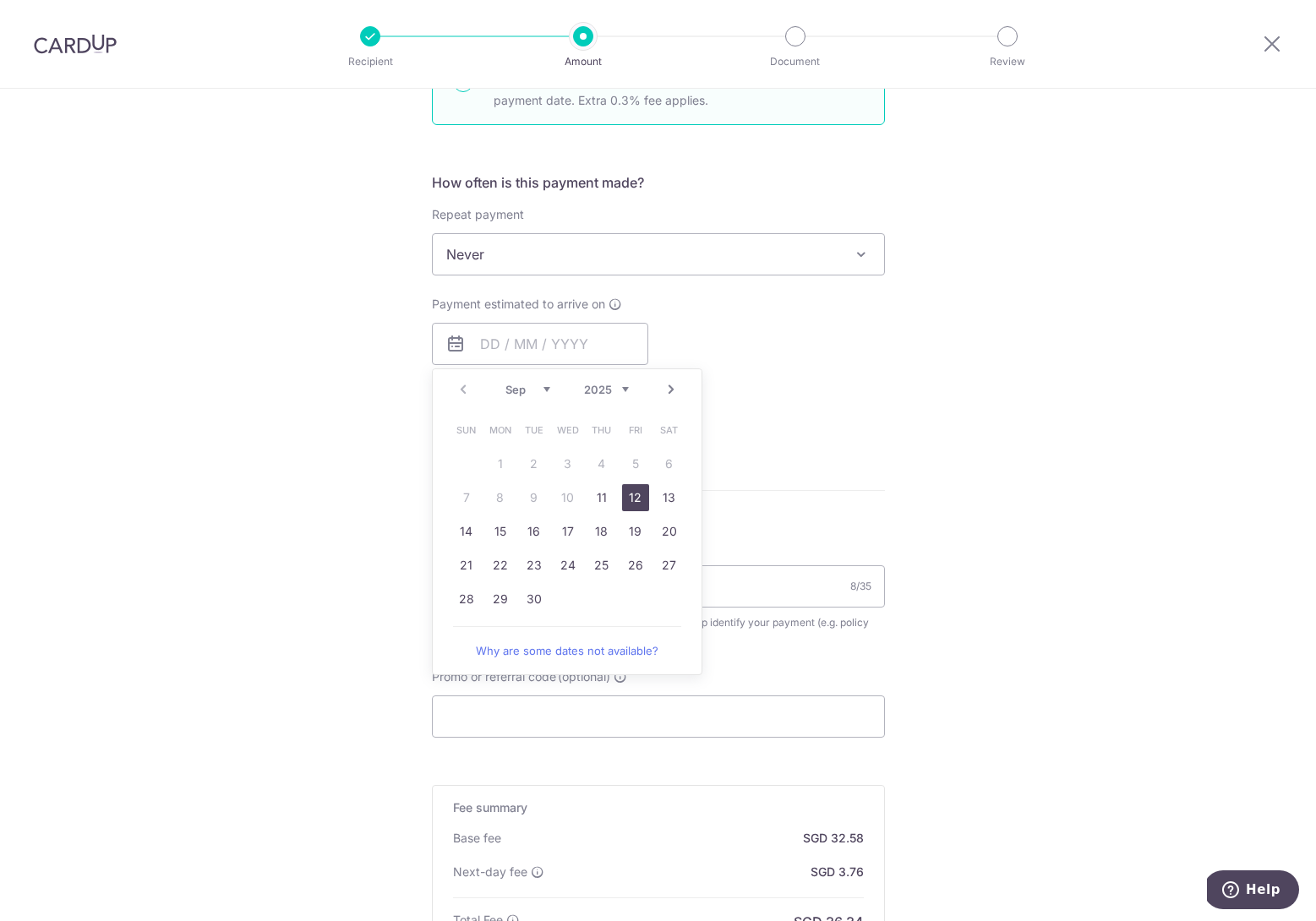
click at [630, 497] on link "12" at bounding box center [635, 497] width 27 height 27
type input "[DATE]"
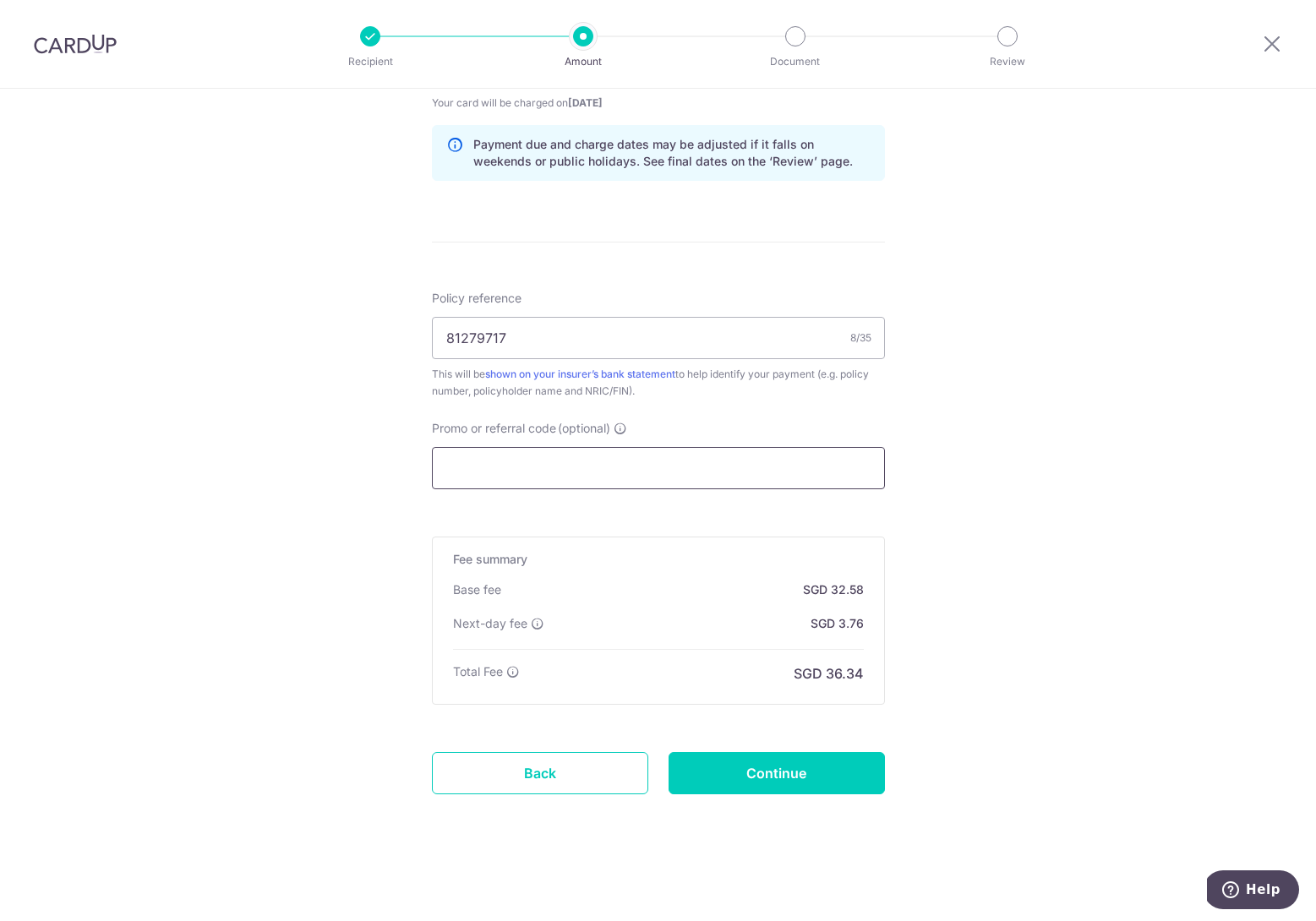
scroll to position [847, 0]
click at [780, 770] on input "Continue" at bounding box center [777, 772] width 216 height 42
type input "Update Schedule"
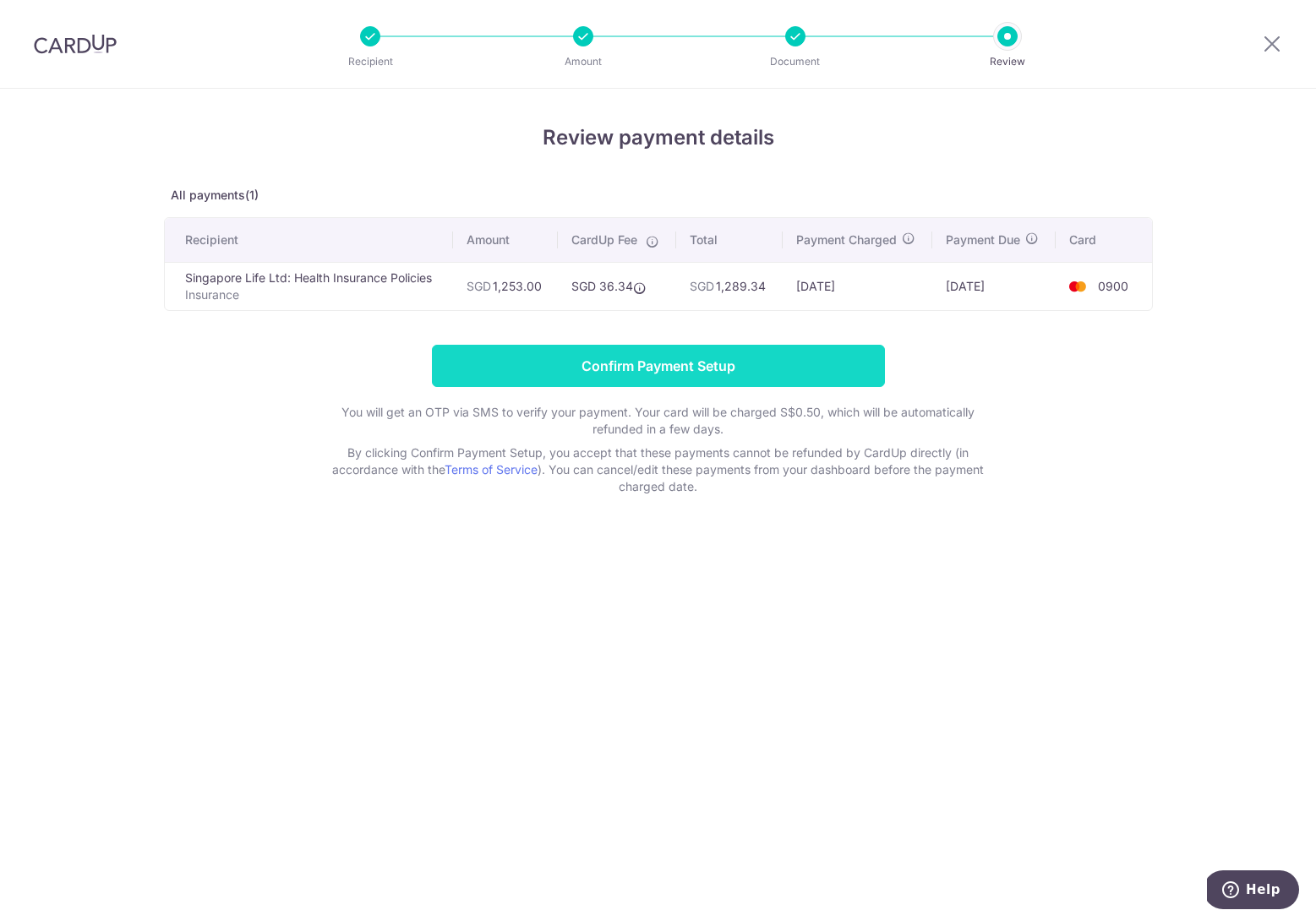
click at [758, 372] on input "Confirm Payment Setup" at bounding box center [658, 366] width 453 height 42
